Goal: Task Accomplishment & Management: Manage account settings

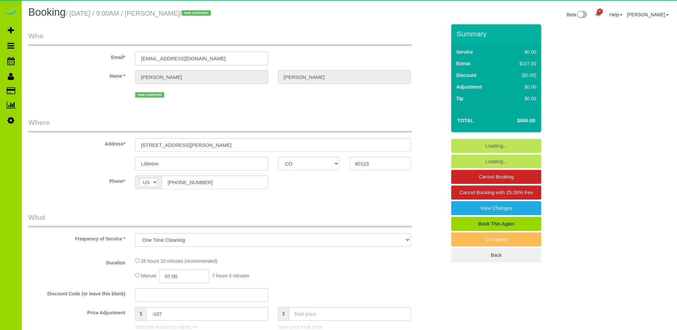
select select "CO"
select select "number:7"
select select "number:19"
select select "object:1136"
select select "spot1"
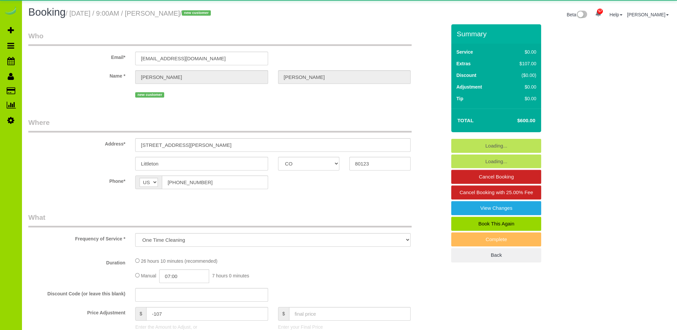
select select "2"
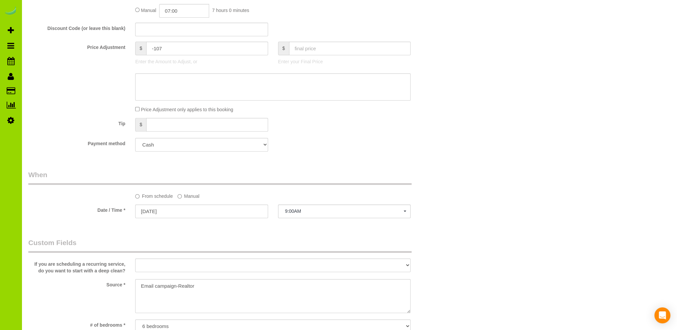
scroll to position [333, 0]
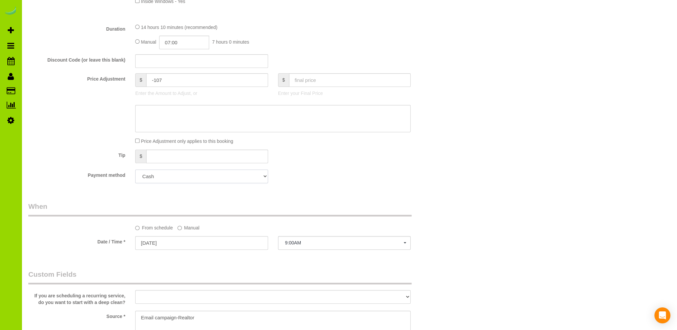
click at [201, 177] on select "Add Credit Card Cash Check Paypal" at bounding box center [201, 177] width 133 height 14
click at [319, 172] on div "Payment method Add Credit Card Cash Check Paypal" at bounding box center [237, 177] width 428 height 14
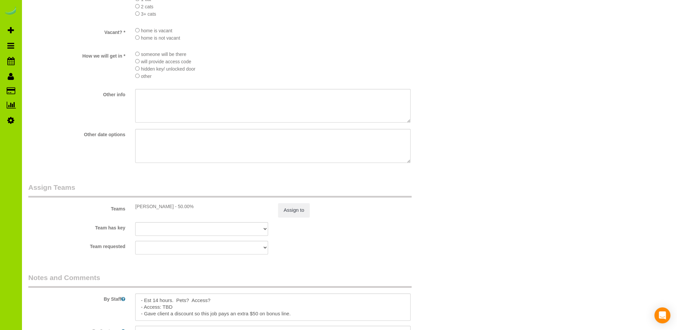
scroll to position [866, 0]
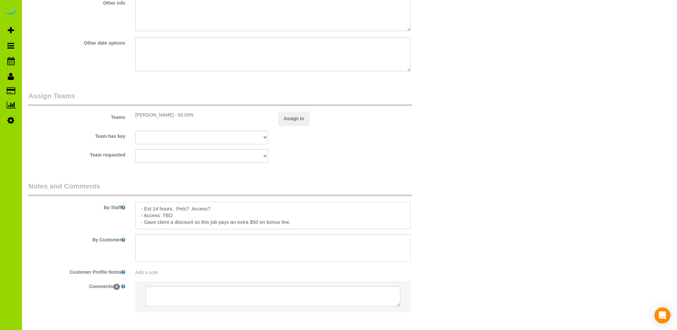
drag, startPoint x: 297, startPoint y: 225, endPoint x: 145, endPoint y: 225, distance: 151.6
click at [145, 225] on textarea at bounding box center [273, 215] width 276 height 27
click at [231, 208] on textarea at bounding box center [273, 215] width 276 height 27
paste textarea "Gave client a discount so this job pays an extra $50 on bonus line."
click at [211, 210] on textarea at bounding box center [273, 215] width 276 height 27
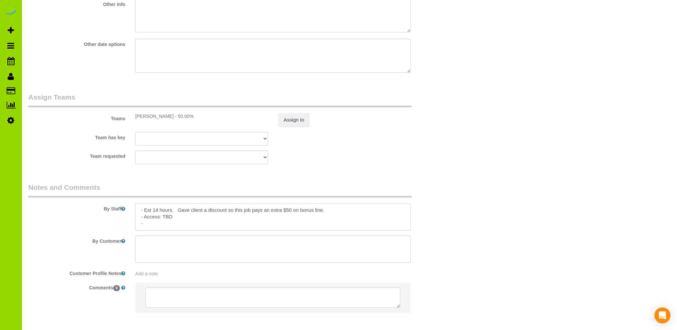
scroll to position [898, 0]
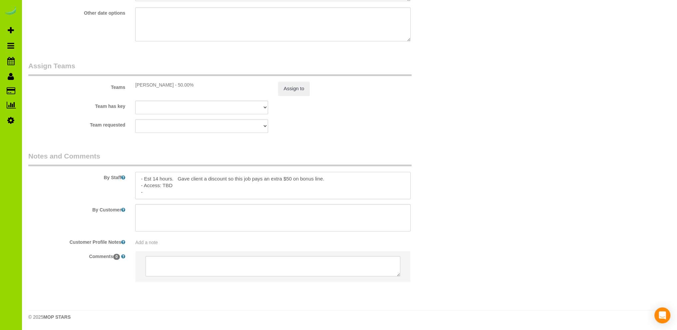
click at [333, 177] on textarea at bounding box center [273, 185] width 276 height 27
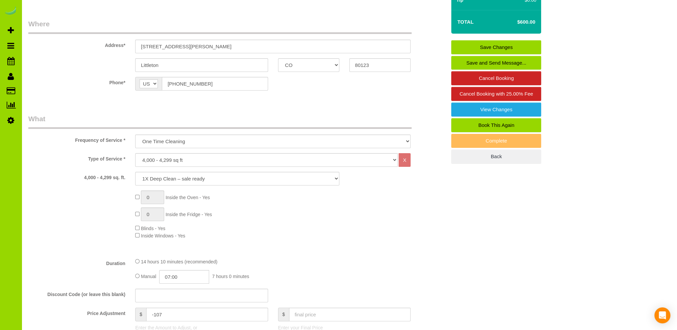
scroll to position [0, 0]
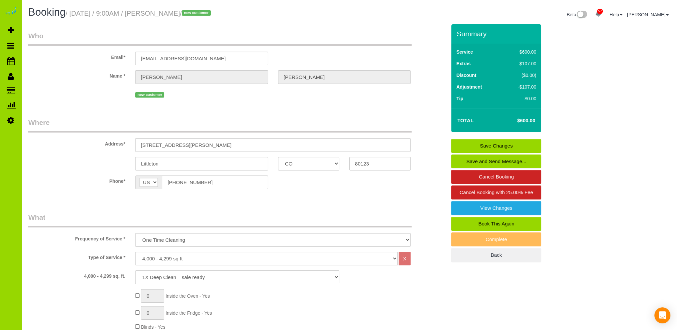
type textarea "- Est 14 hours. Gave client a discount so this job pays an extra $50 on bonus l…"
click at [485, 144] on link "Save Changes" at bounding box center [497, 146] width 90 height 14
